Goal: Information Seeking & Learning: Learn about a topic

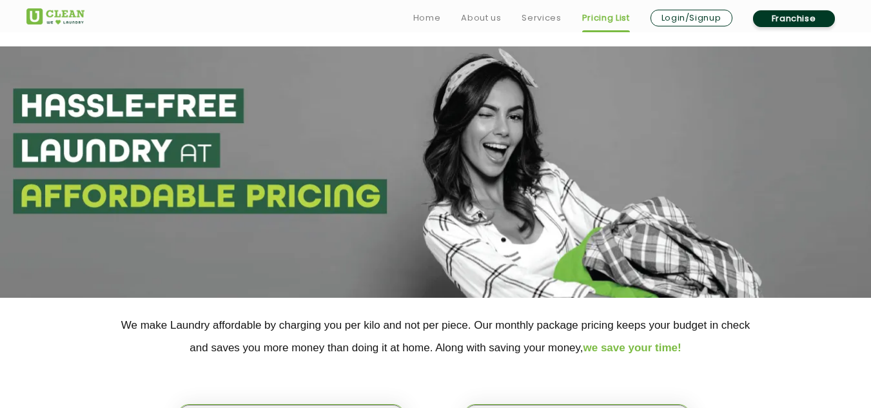
select select "27"
select select "66"
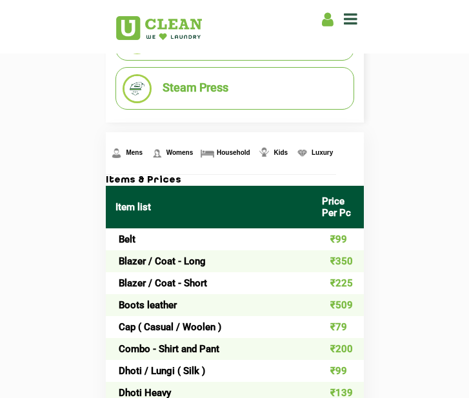
scroll to position [475, 0]
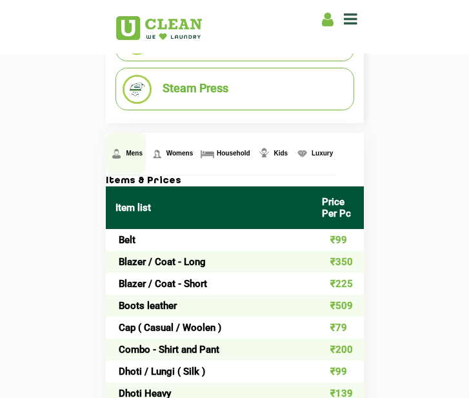
click at [128, 151] on span "Mens" at bounding box center [134, 153] width 17 height 7
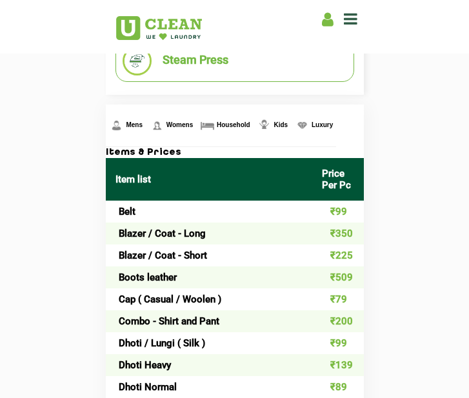
scroll to position [507, 0]
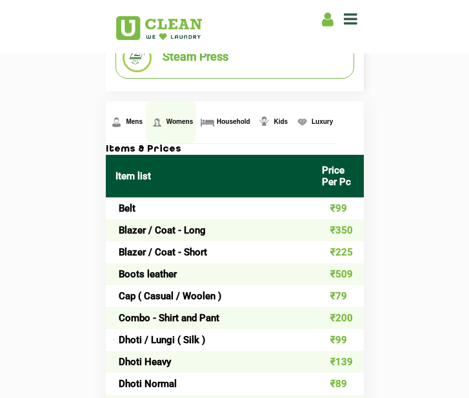
click at [146, 115] on link "Womens" at bounding box center [126, 122] width 40 height 42
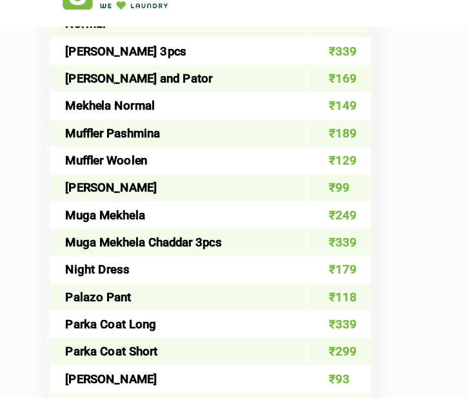
scroll to position [2287, 0]
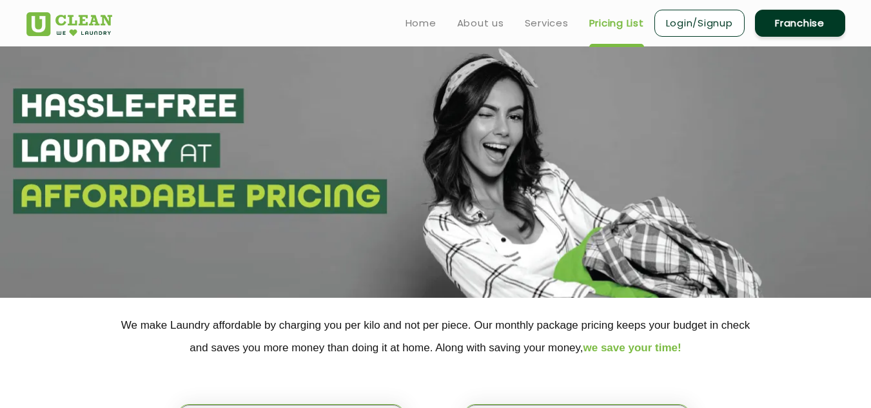
select select "27"
select select
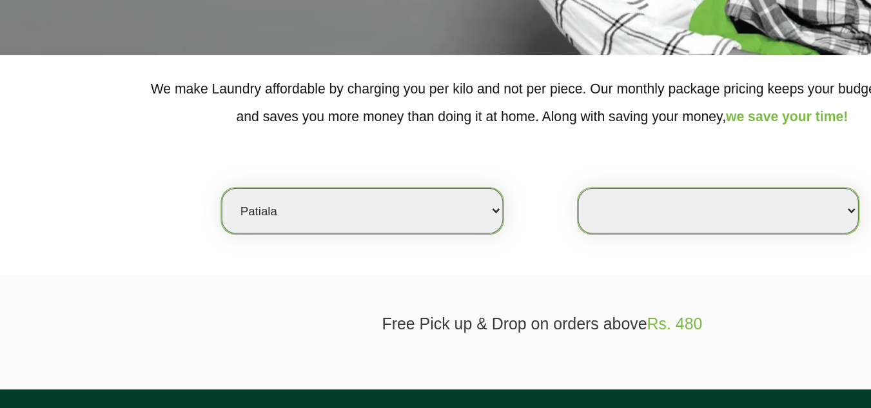
scroll to position [175, 0]
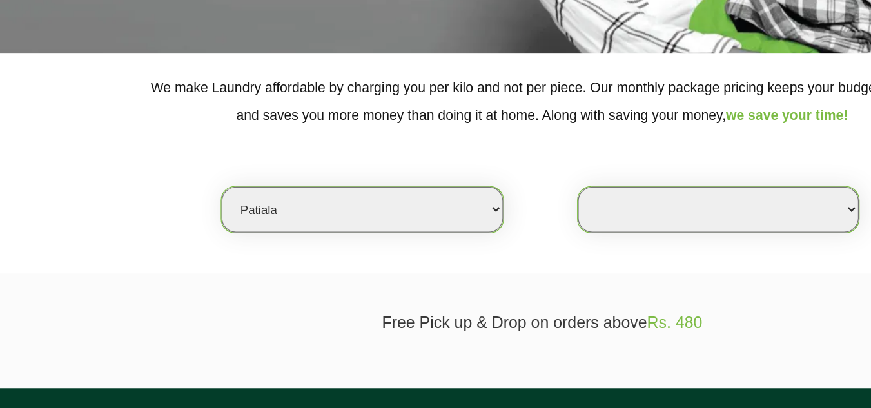
drag, startPoint x: 374, startPoint y: 181, endPoint x: 374, endPoint y: 261, distance: 79.9
click at [374, 261] on select "Select city [GEOGRAPHIC_DATA] [GEOGRAPHIC_DATA] [GEOGRAPHIC_DATA] [GEOGRAPHIC_D…" at bounding box center [291, 248] width 226 height 37
click at [178, 230] on select "Select city [GEOGRAPHIC_DATA] [GEOGRAPHIC_DATA] [GEOGRAPHIC_DATA] [GEOGRAPHIC_D…" at bounding box center [291, 248] width 226 height 37
click at [487, 245] on select "Select Store" at bounding box center [577, 248] width 226 height 37
click at [502, 240] on select "Select Store" at bounding box center [577, 248] width 226 height 37
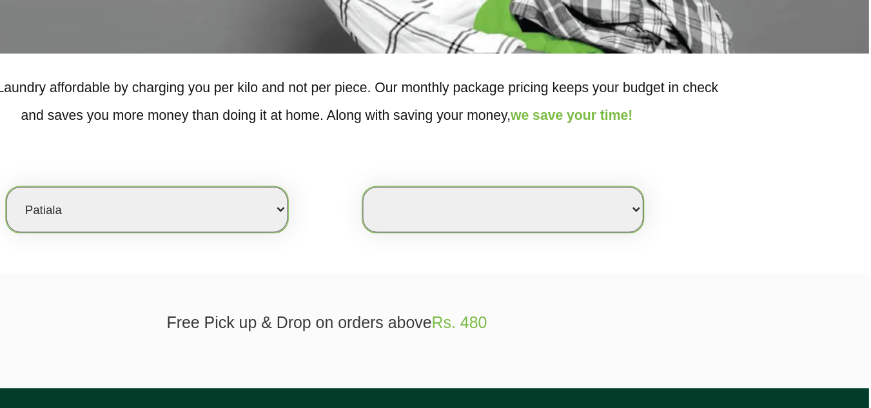
click at [674, 240] on select "Select Store" at bounding box center [577, 248] width 226 height 37
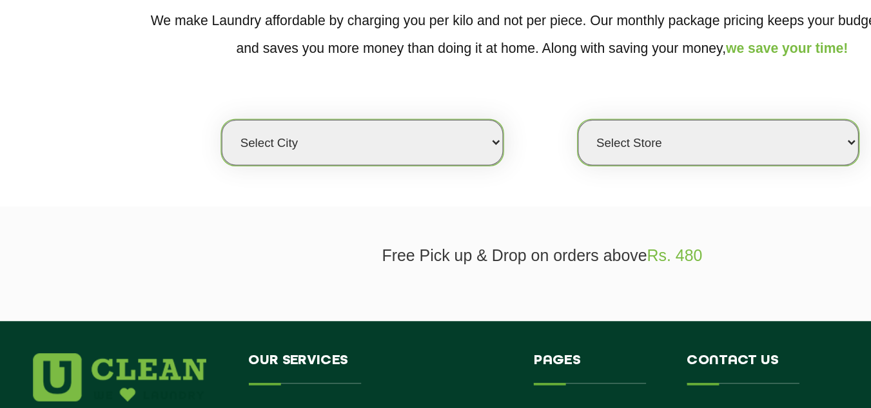
scroll to position [237, 0]
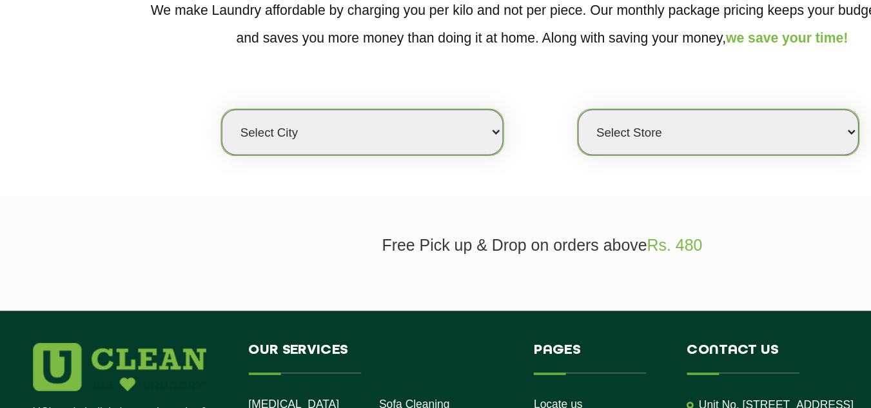
click at [390, 184] on select "Select city [GEOGRAPHIC_DATA] [GEOGRAPHIC_DATA] [GEOGRAPHIC_DATA] [GEOGRAPHIC_D…" at bounding box center [291, 186] width 226 height 37
select select "27"
click at [178, 168] on select "Select city [GEOGRAPHIC_DATA] [GEOGRAPHIC_DATA] [GEOGRAPHIC_DATA] [GEOGRAPHIC_D…" at bounding box center [291, 186] width 226 height 37
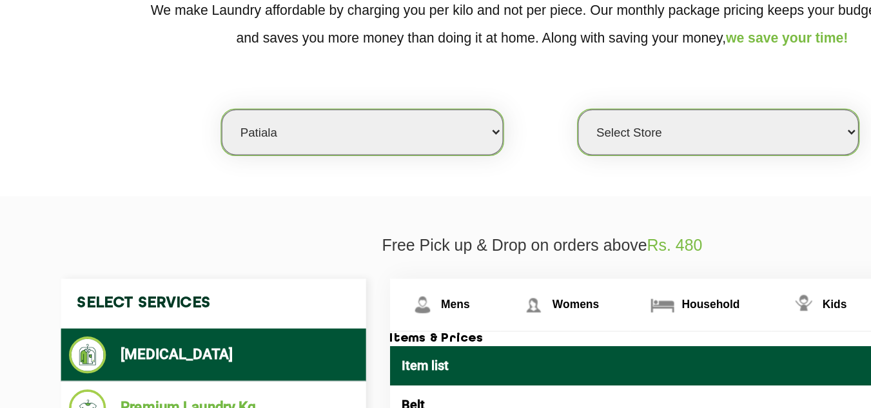
click at [498, 187] on select "Select Store UClean Patiala UClean [PERSON_NAME] [GEOGRAPHIC_DATA]" at bounding box center [577, 186] width 226 height 37
select select "66"
click at [464, 168] on select "Select Store UClean Patiala UClean [PERSON_NAME] [GEOGRAPHIC_DATA]" at bounding box center [577, 186] width 226 height 37
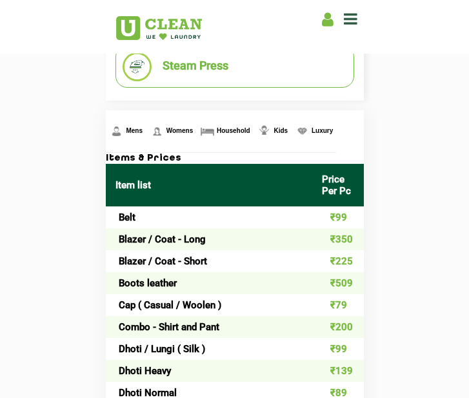
scroll to position [497, 0]
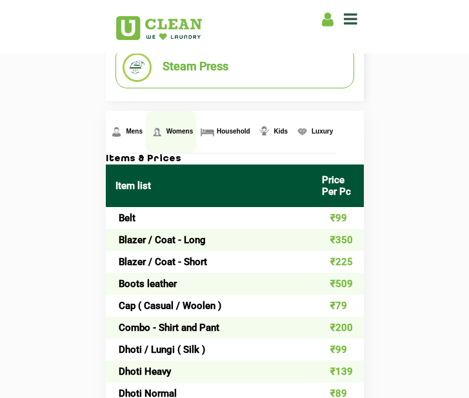
click at [142, 128] on span "Womens" at bounding box center [134, 131] width 17 height 7
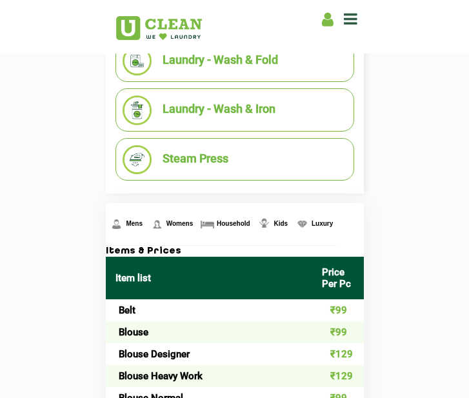
scroll to position [405, 0]
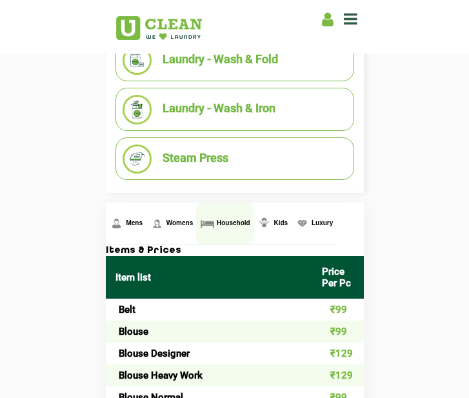
click at [146, 217] on link "Household" at bounding box center [126, 223] width 40 height 42
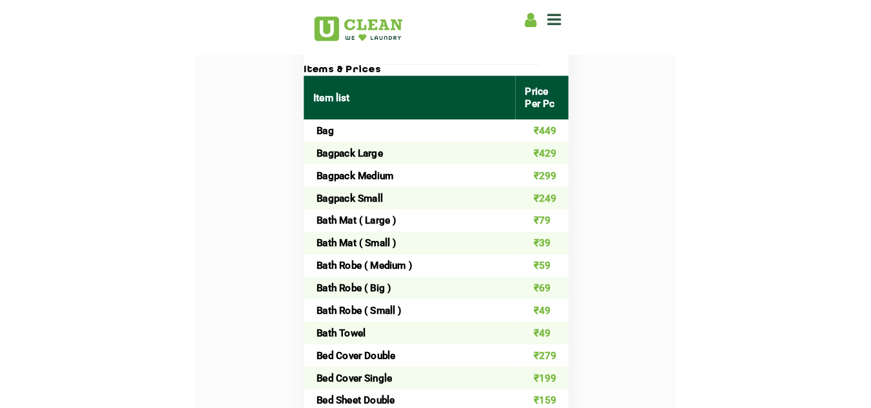
scroll to position [589, 0]
